Goal: Task Accomplishment & Management: Use online tool/utility

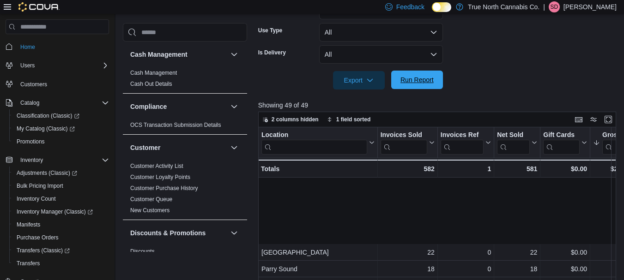
scroll to position [99, 4]
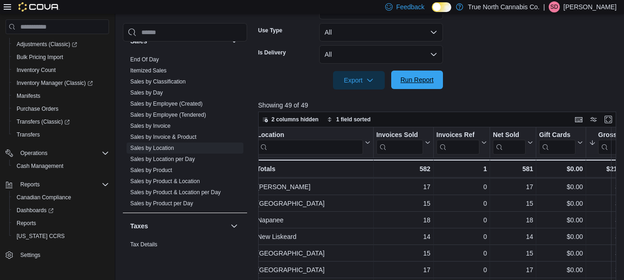
click at [423, 72] on span "Run Report" at bounding box center [417, 80] width 41 height 18
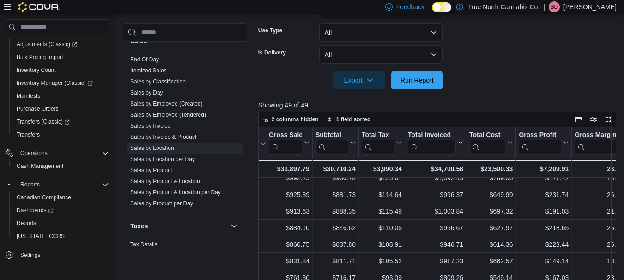
scroll to position [158, 334]
click at [412, 84] on span "Run Report" at bounding box center [416, 79] width 33 height 9
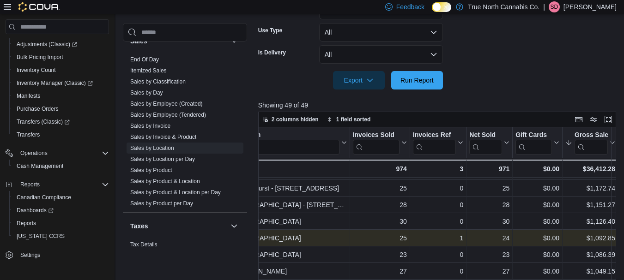
scroll to position [114, 0]
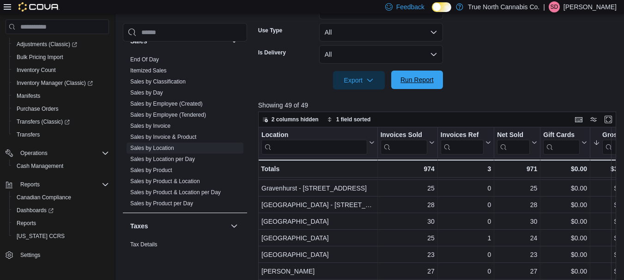
click at [422, 83] on span "Run Report" at bounding box center [416, 79] width 33 height 9
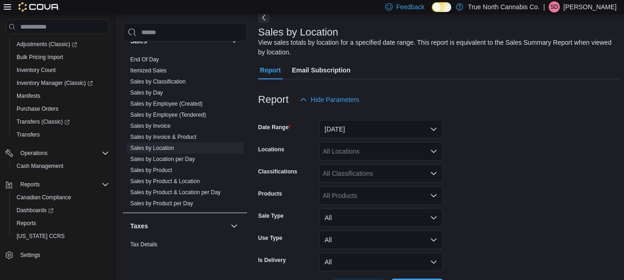
scroll to position [30, 0]
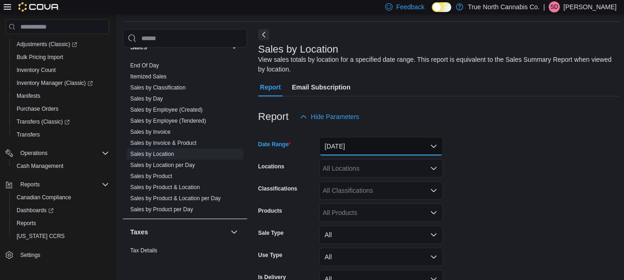
click at [389, 146] on button "[DATE]" at bounding box center [381, 146] width 124 height 18
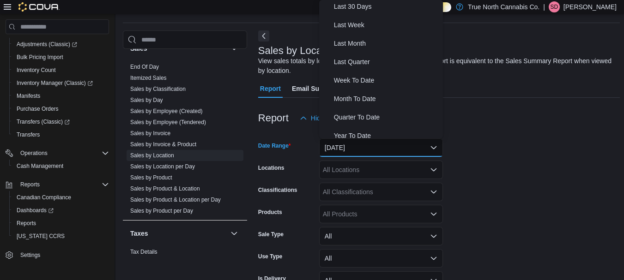
scroll to position [133, 0]
click at [350, 41] on span "Last Month" at bounding box center [386, 42] width 105 height 11
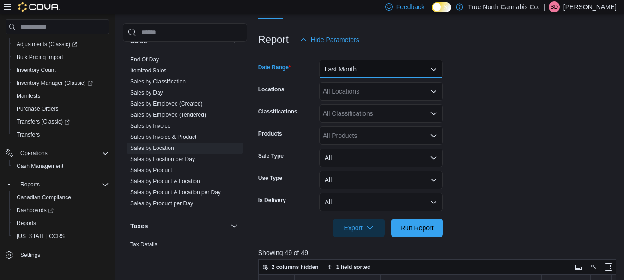
scroll to position [109, 0]
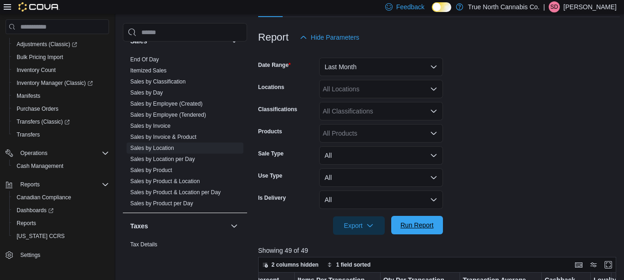
click at [413, 223] on span "Run Report" at bounding box center [416, 225] width 33 height 9
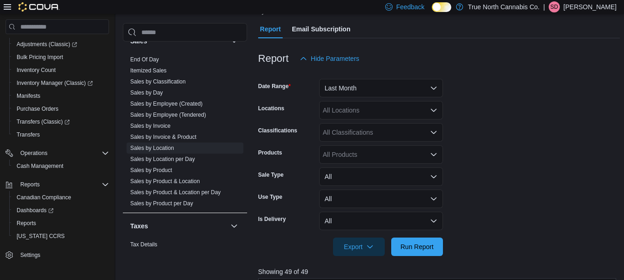
scroll to position [87, 0]
click at [405, 91] on button "Last Month" at bounding box center [381, 88] width 124 height 18
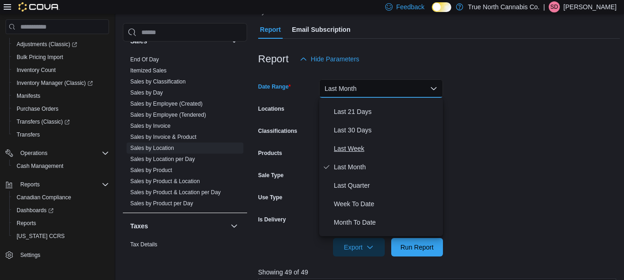
scroll to position [139, 0]
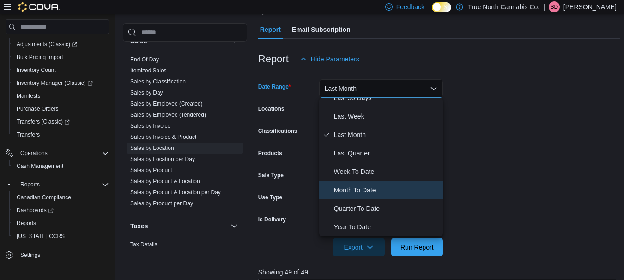
click at [355, 193] on span "Month To Date" at bounding box center [386, 190] width 105 height 11
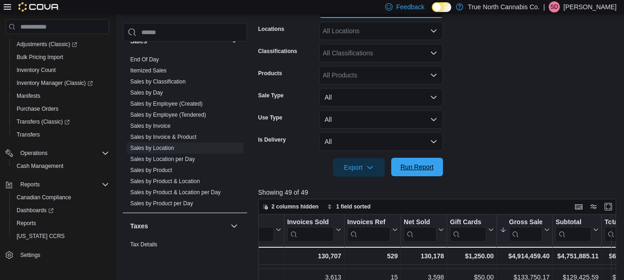
scroll to position [145, 93]
click at [424, 169] on span "Run Report" at bounding box center [416, 167] width 33 height 9
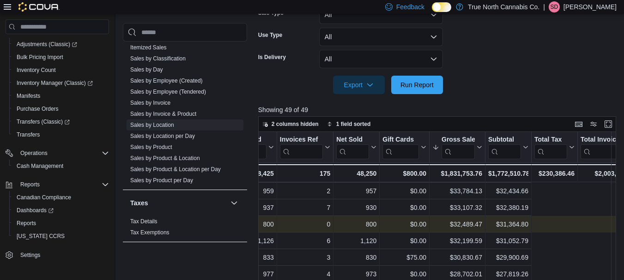
scroll to position [399, 0]
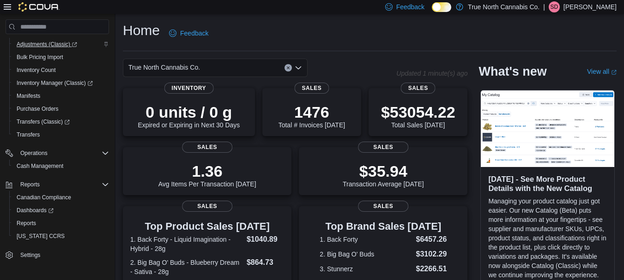
scroll to position [49, 0]
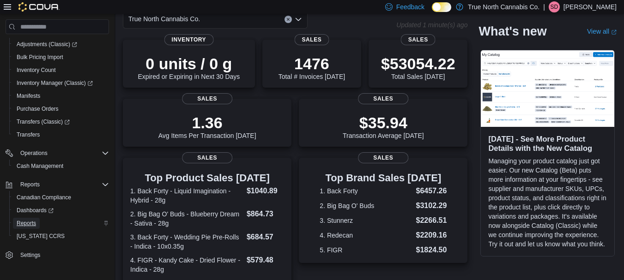
click at [24, 224] on span "Reports" at bounding box center [26, 223] width 19 height 7
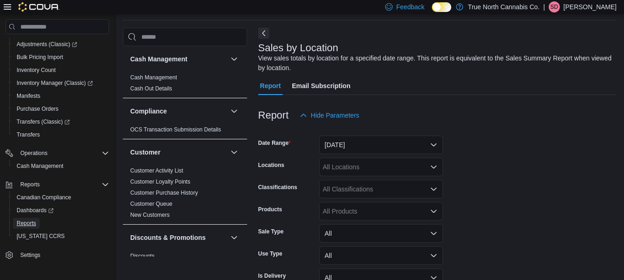
scroll to position [82, 0]
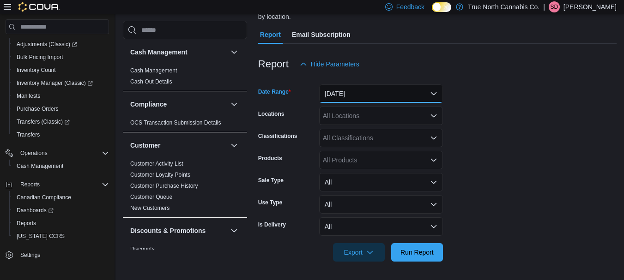
click at [423, 95] on button "[DATE]" at bounding box center [381, 94] width 124 height 18
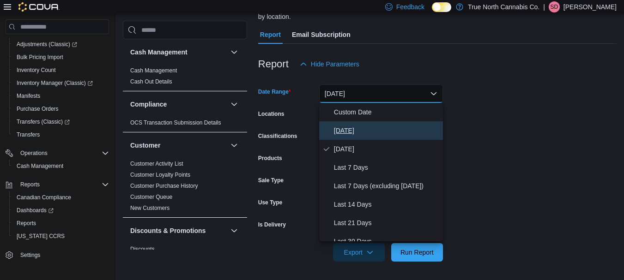
click at [351, 133] on span "[DATE]" at bounding box center [386, 130] width 105 height 11
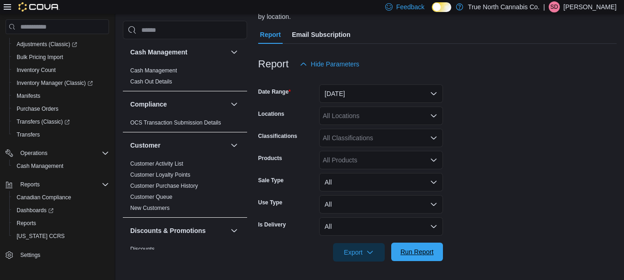
click at [404, 254] on span "Run Report" at bounding box center [416, 252] width 33 height 9
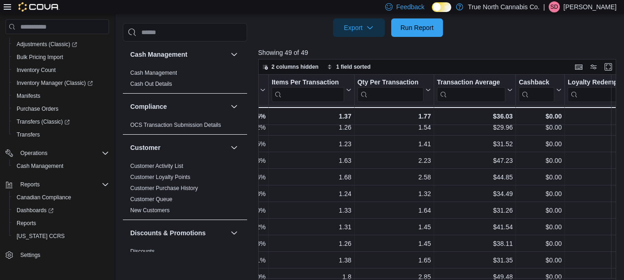
scroll to position [239, 836]
click at [428, 17] on div at bounding box center [439, 14] width 362 height 7
click at [427, 24] on span "Run Report" at bounding box center [416, 27] width 33 height 9
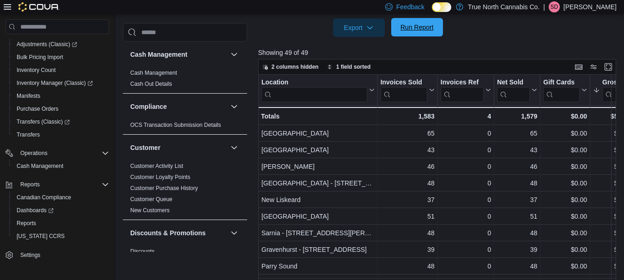
click at [421, 32] on span "Run Report" at bounding box center [417, 27] width 41 height 18
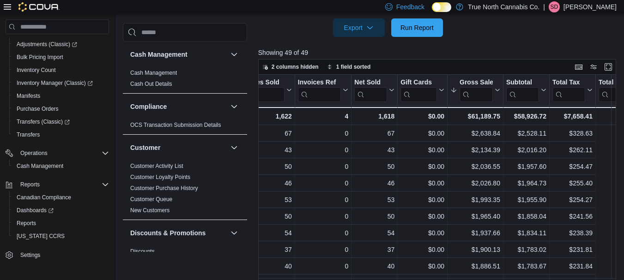
scroll to position [0, 0]
